Goal: Find specific page/section: Find specific page/section

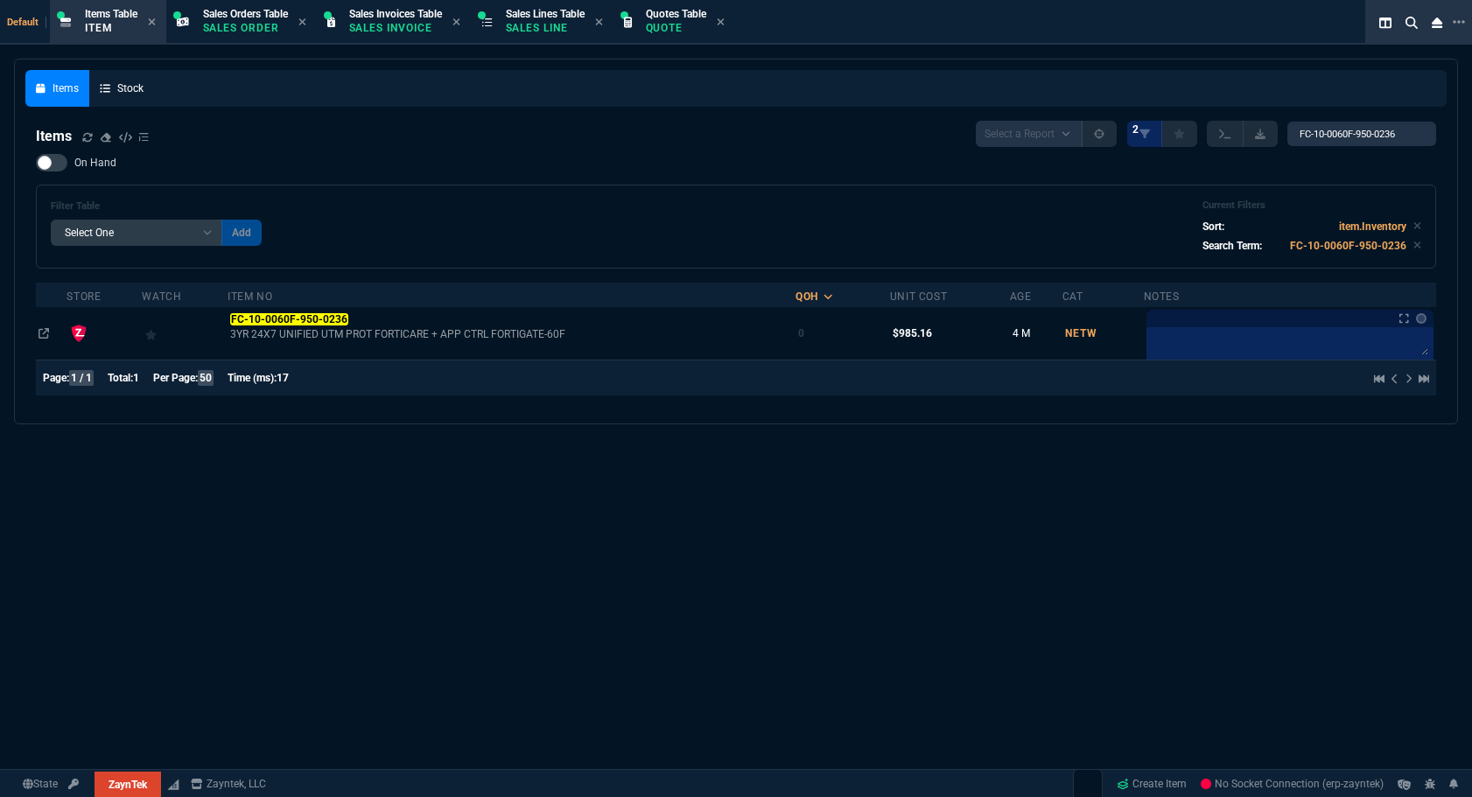
select select "12: [PERSON_NAME]"
select select
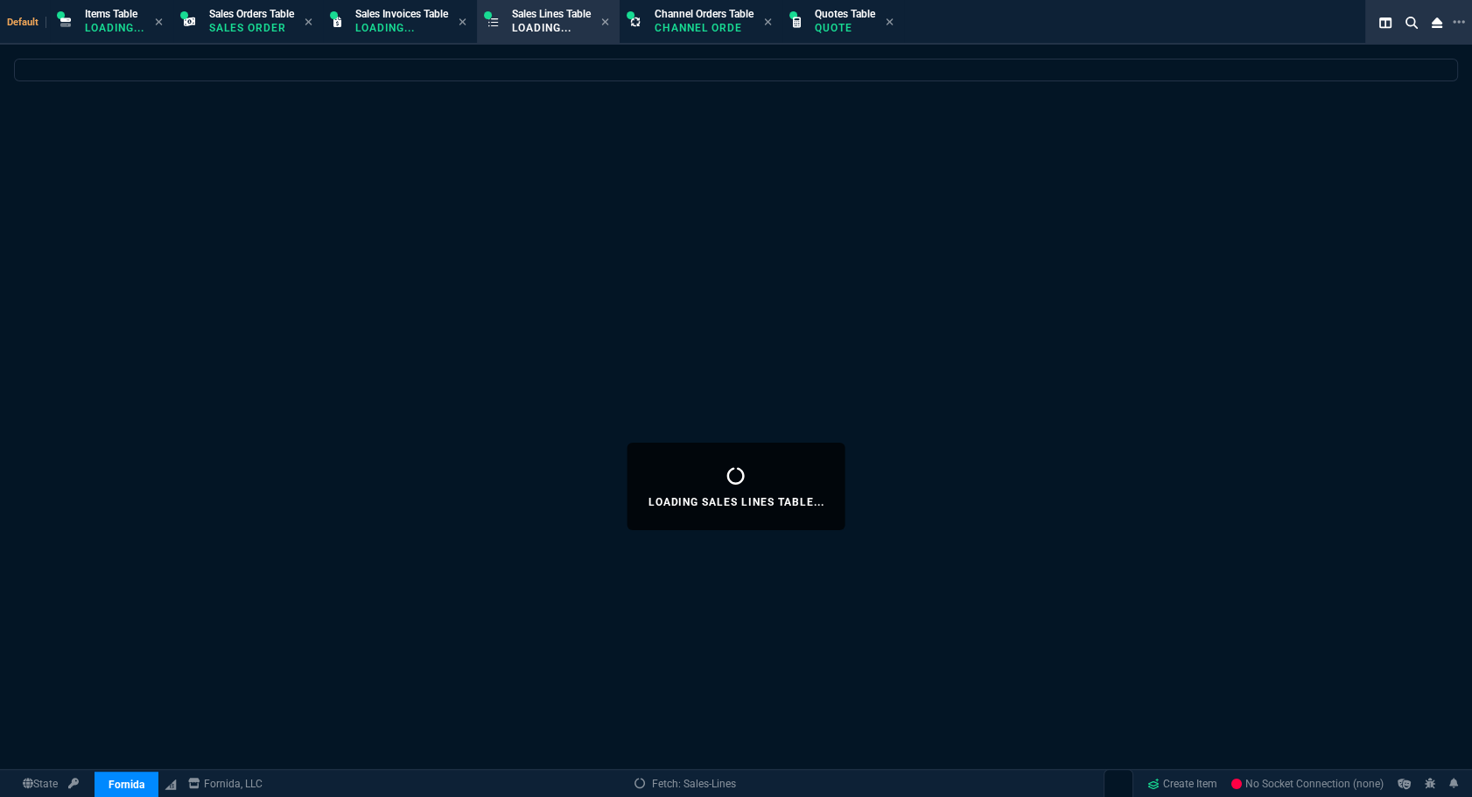
select select
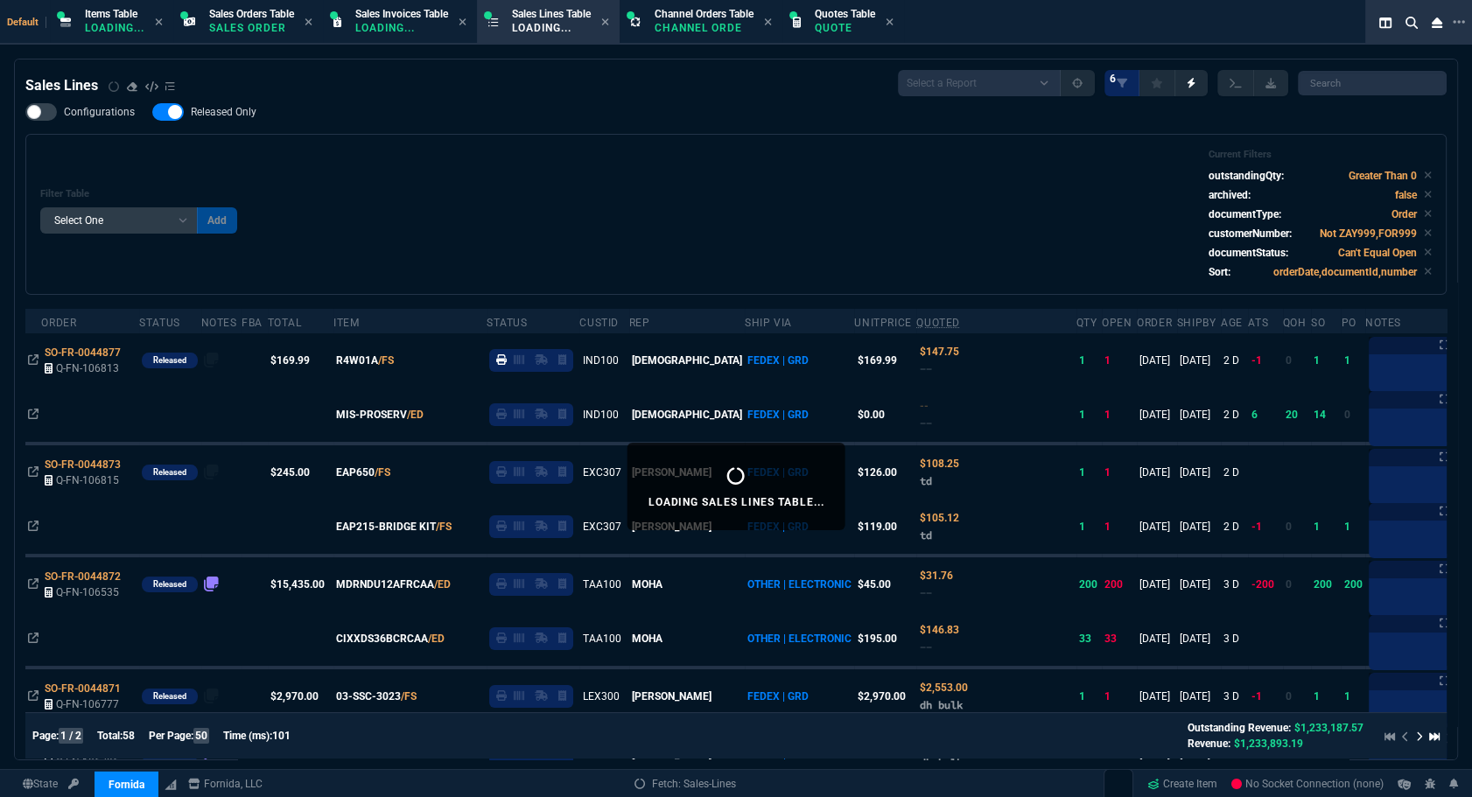
select select "12: [PERSON_NAME]"
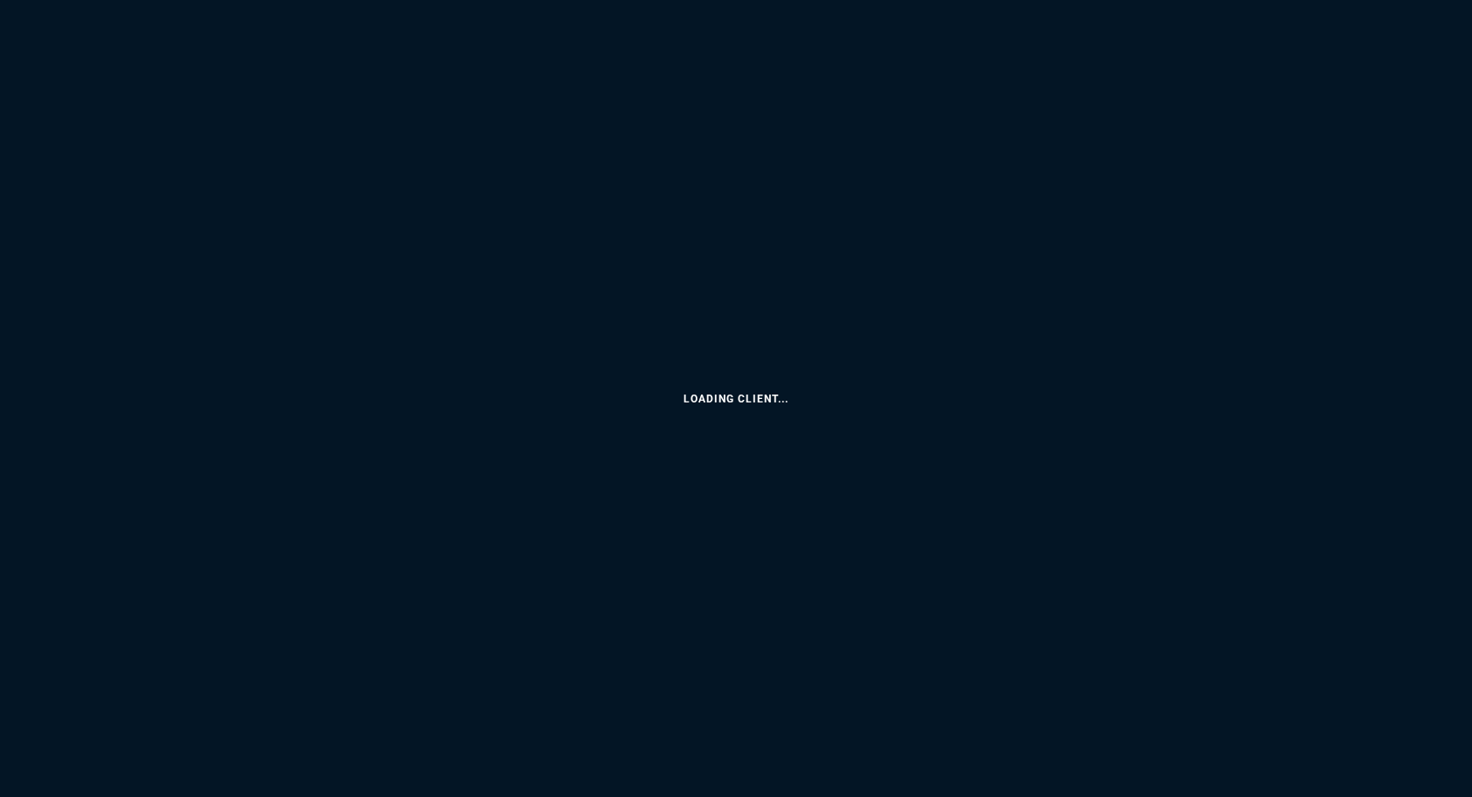
select select
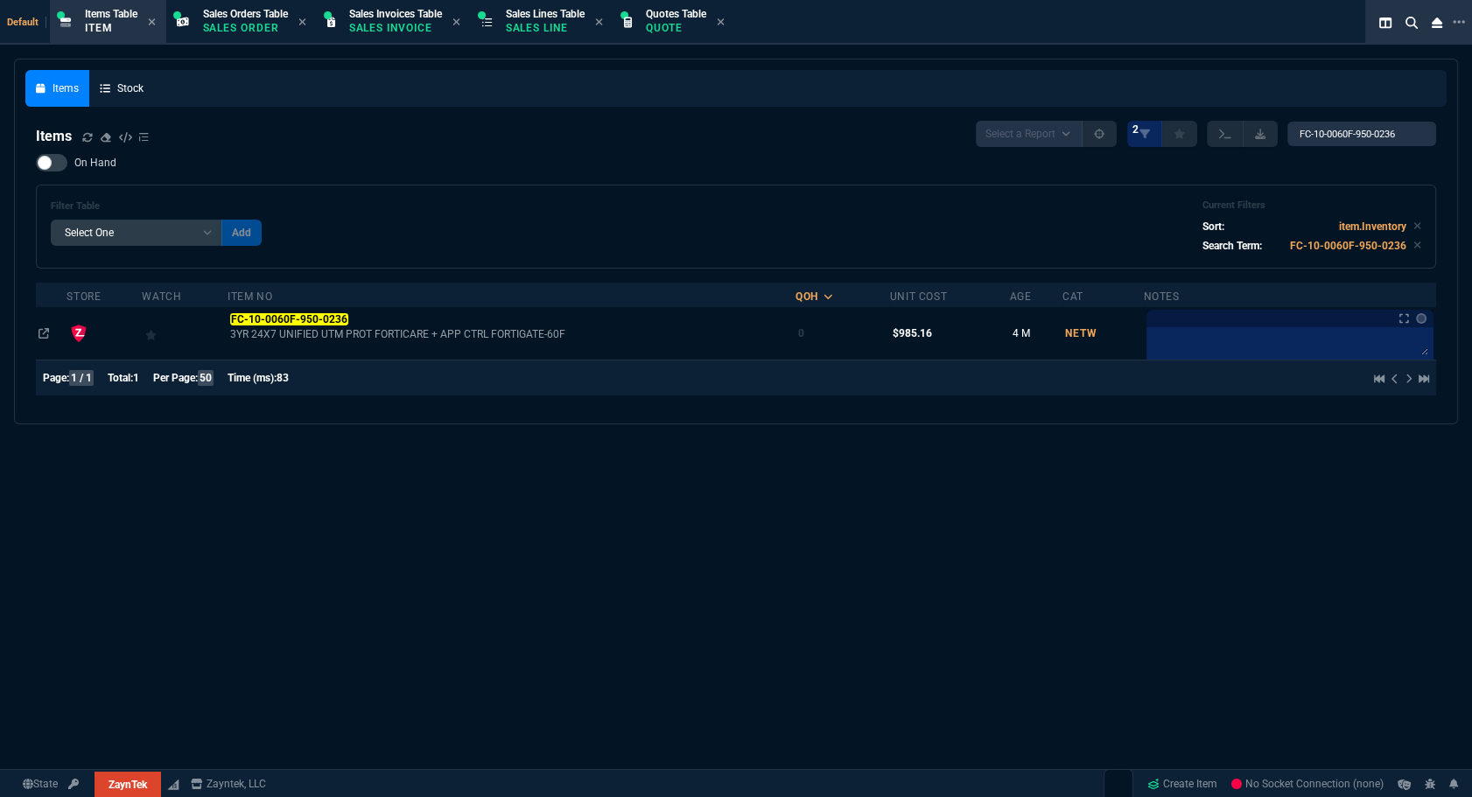
select select "12: [PERSON_NAME]"
click at [683, 24] on p "Quote" at bounding box center [676, 28] width 60 height 14
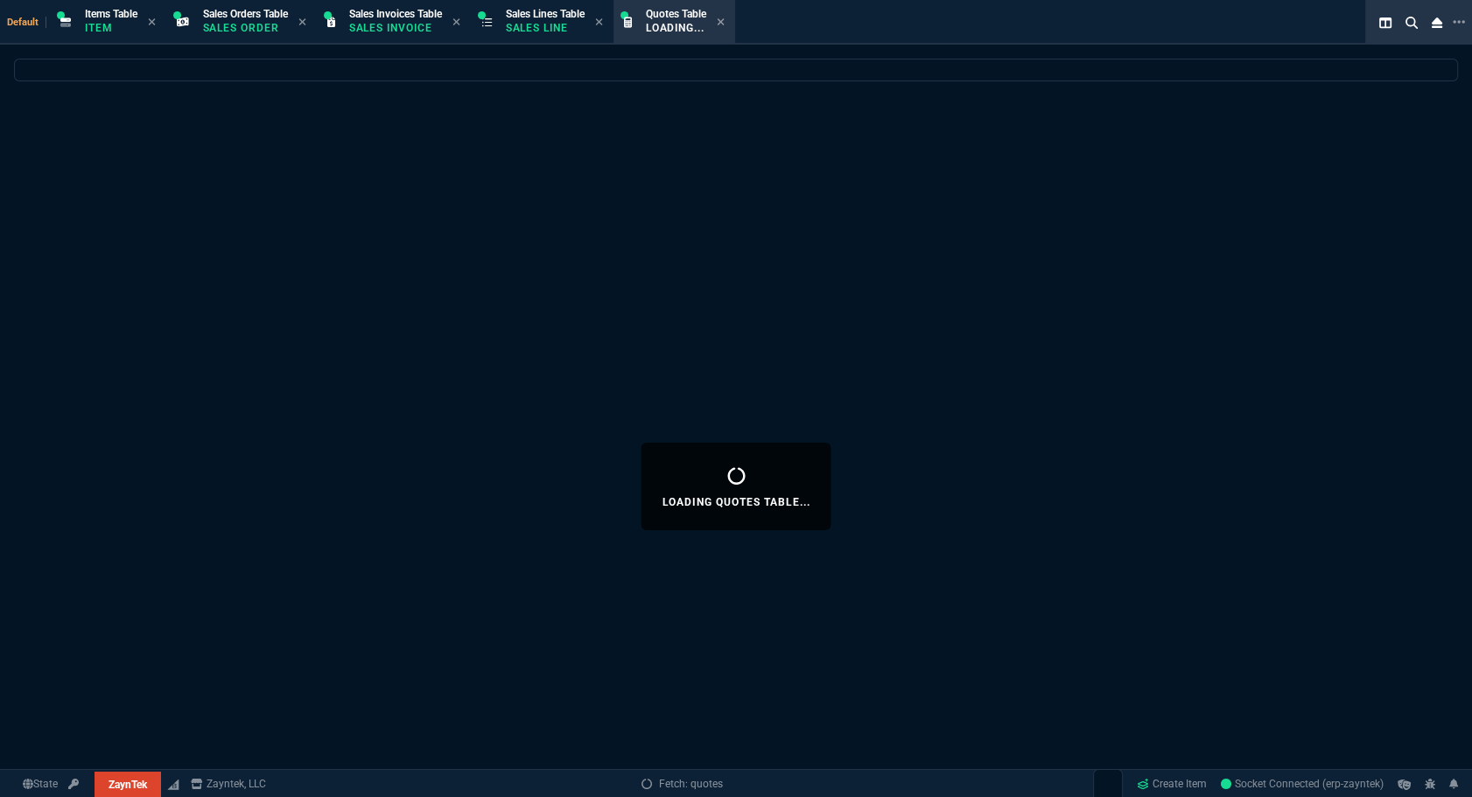
select select
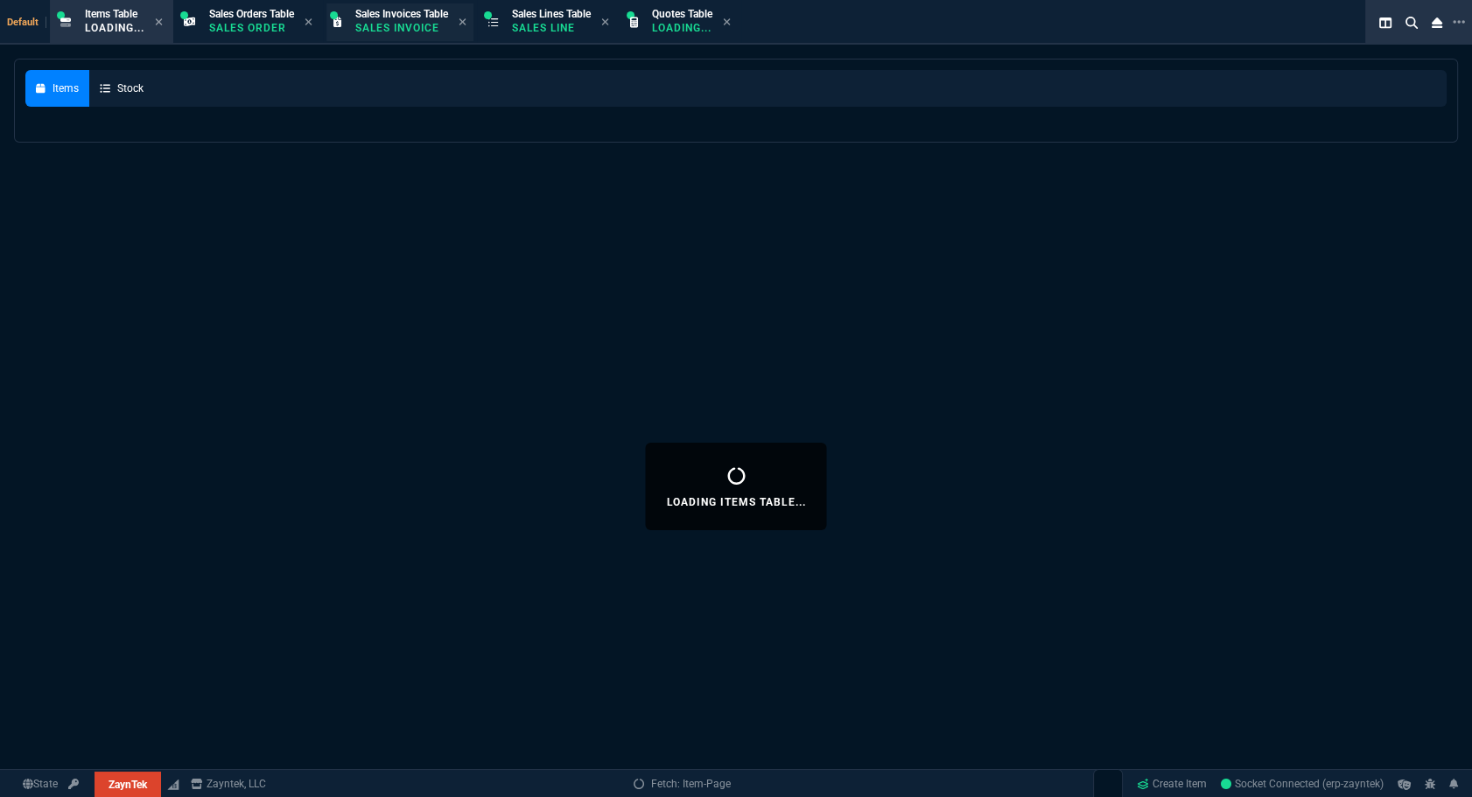
select select
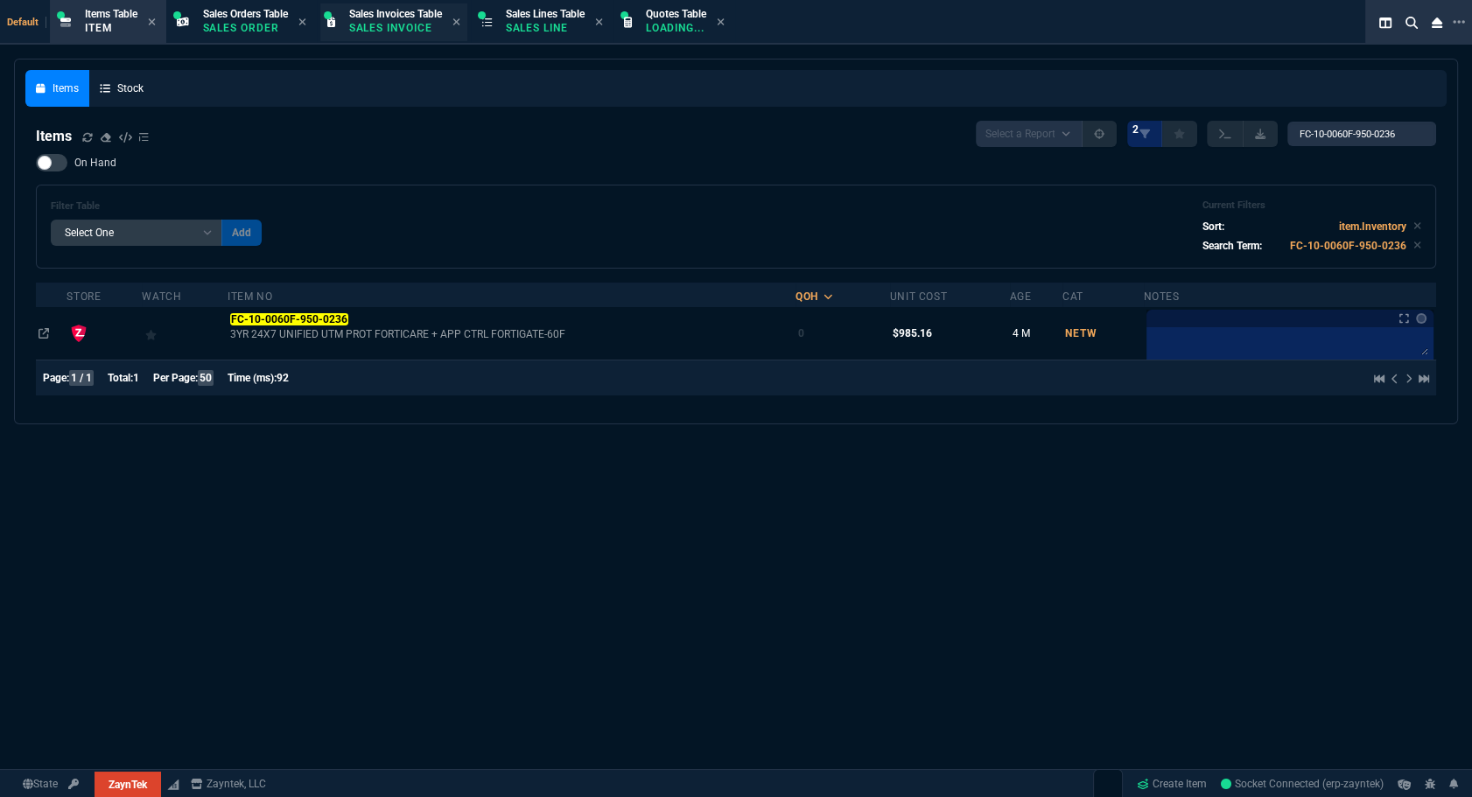
click at [404, 21] on p "Sales Invoice" at bounding box center [393, 28] width 88 height 14
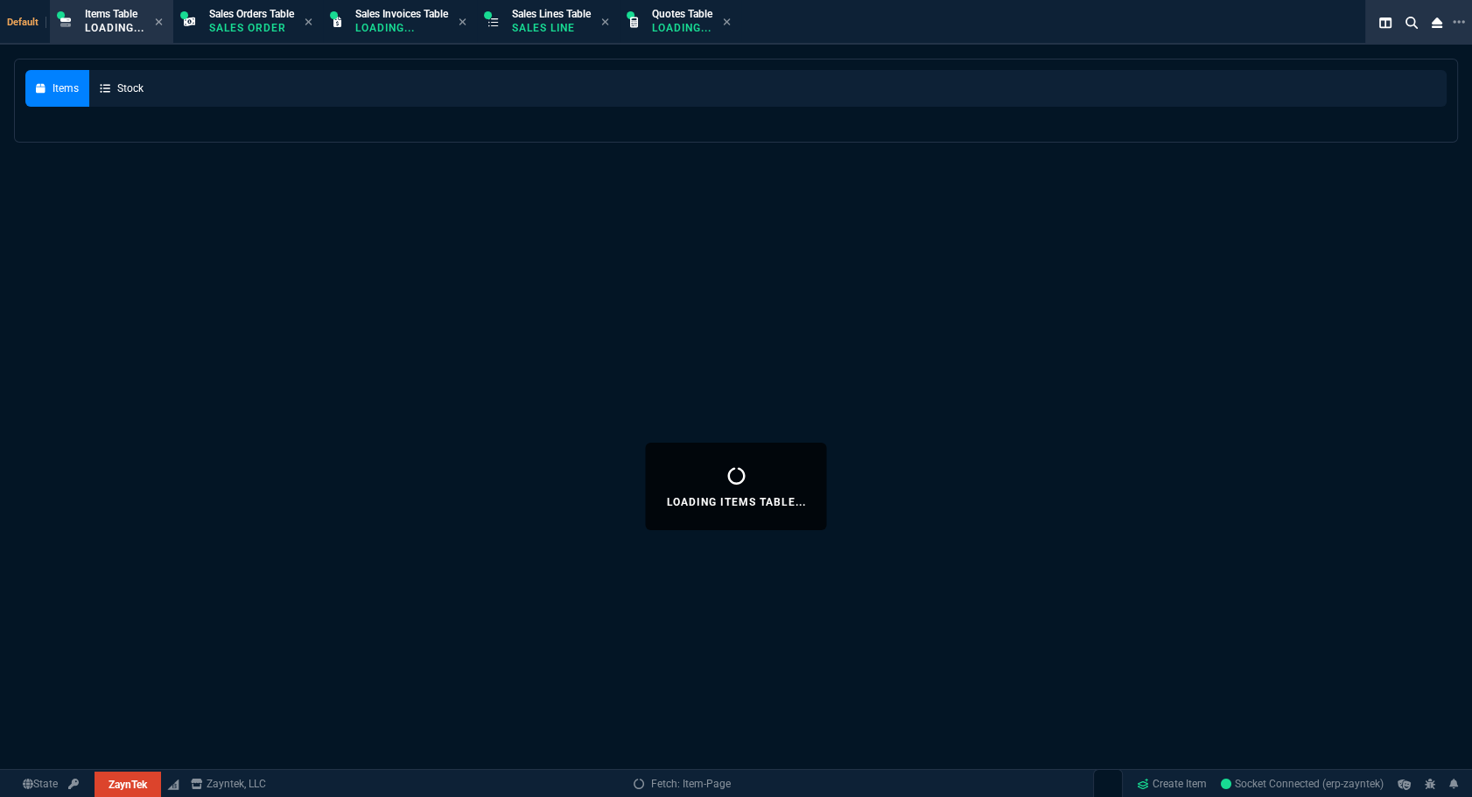
select select
